Goal: Task Accomplishment & Management: Complete application form

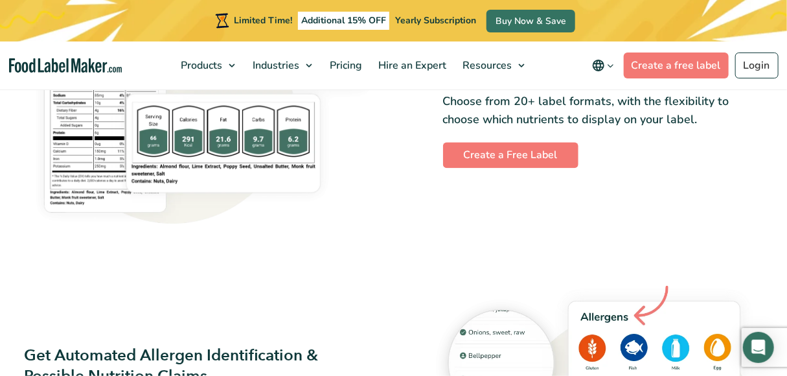
scroll to position [966, 0]
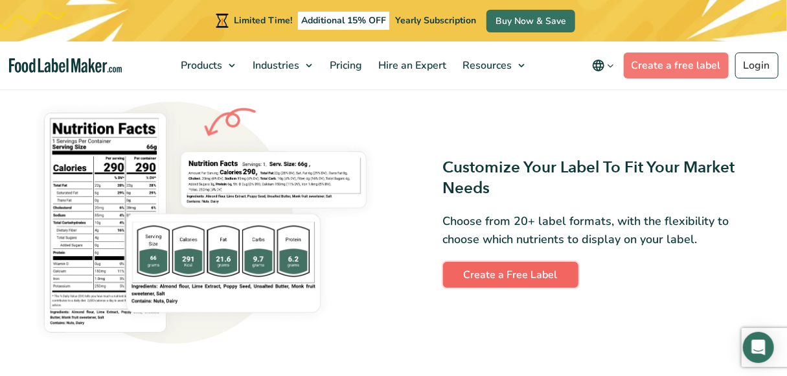
click at [464, 278] on link "Create a Free Label" at bounding box center [510, 275] width 135 height 26
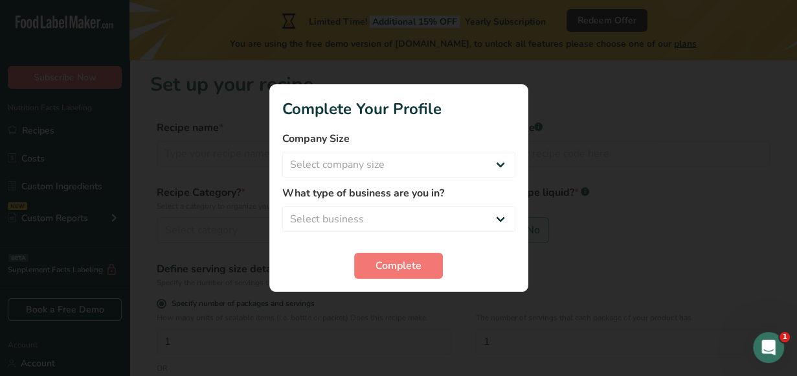
click at [555, 112] on div at bounding box center [398, 188] width 797 height 376
click at [501, 170] on select "Select company size Fewer than 10 Employees 10 to 50 Employees 51 to 500 Employ…" at bounding box center [398, 165] width 233 height 26
select select "1"
click at [282, 152] on select "Select company size Fewer than 10 Employees 10 to 50 Employees 51 to 500 Employ…" at bounding box center [398, 165] width 233 height 26
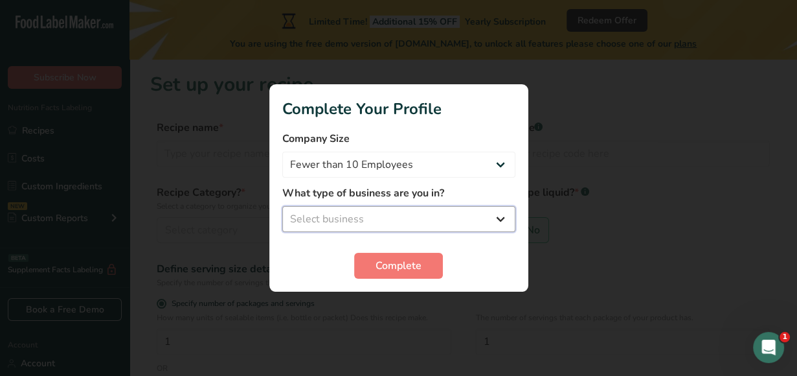
click at [483, 214] on select "Select business Packaged Food Manufacturer Restaurant & Cafe Bakery Meal Plans …" at bounding box center [398, 219] width 233 height 26
select select "8"
click at [282, 206] on select "Select business Packaged Food Manufacturer Restaurant & Cafe Bakery Meal Plans …" at bounding box center [398, 219] width 233 height 26
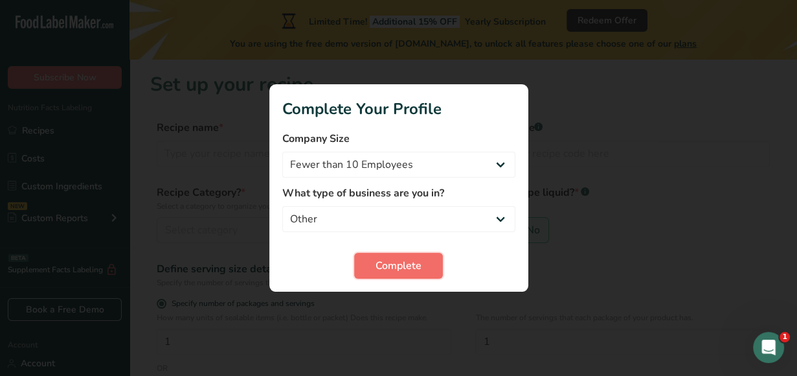
click at [396, 273] on span "Complete" at bounding box center [399, 266] width 46 height 16
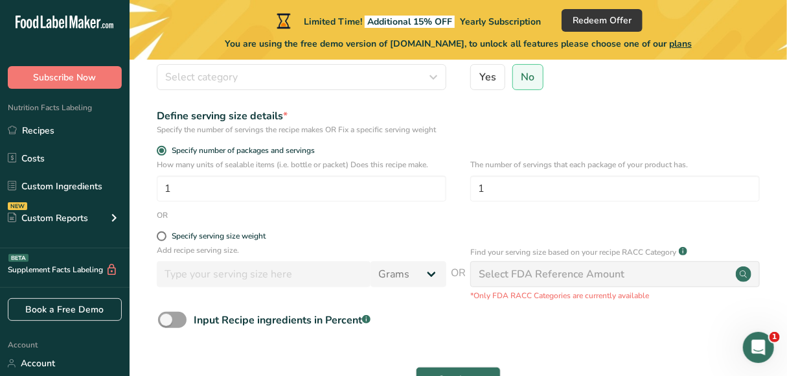
scroll to position [111, 0]
